Goal: Navigation & Orientation: Find specific page/section

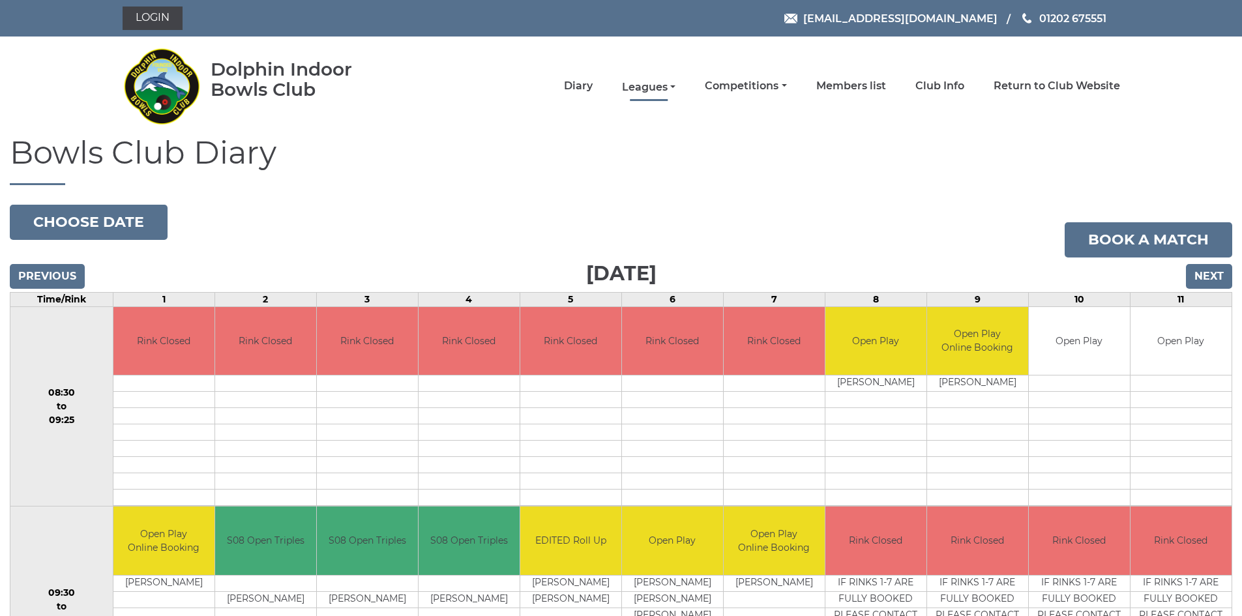
click at [639, 88] on link "Leagues" at bounding box center [648, 87] width 53 height 14
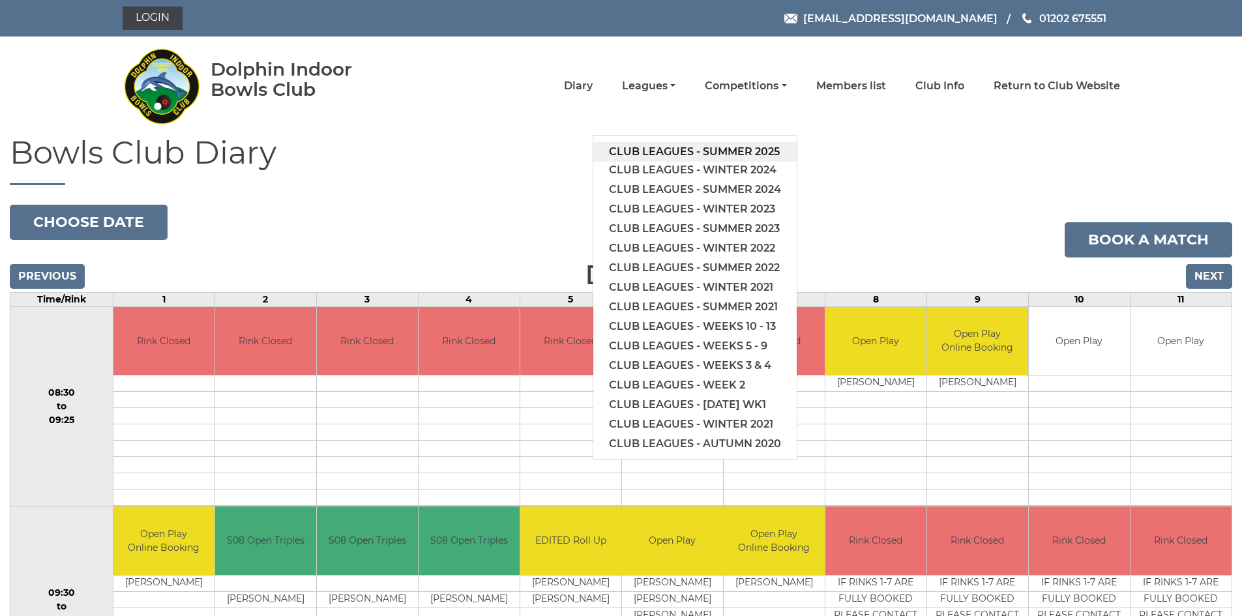
click at [697, 151] on link "Club leagues - Summer 2025" at bounding box center [694, 152] width 203 height 20
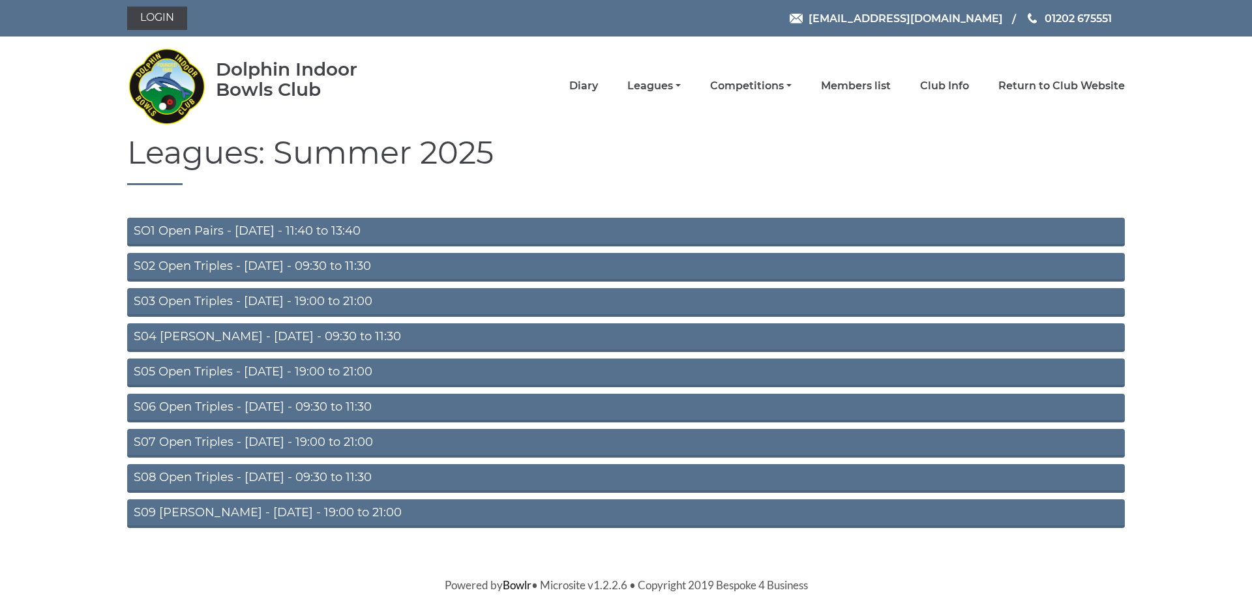
click at [285, 483] on link "S08 Open Triples - [DATE] - 09:30 to 11:30" at bounding box center [626, 478] width 998 height 29
